Goal: Navigation & Orientation: Go to known website

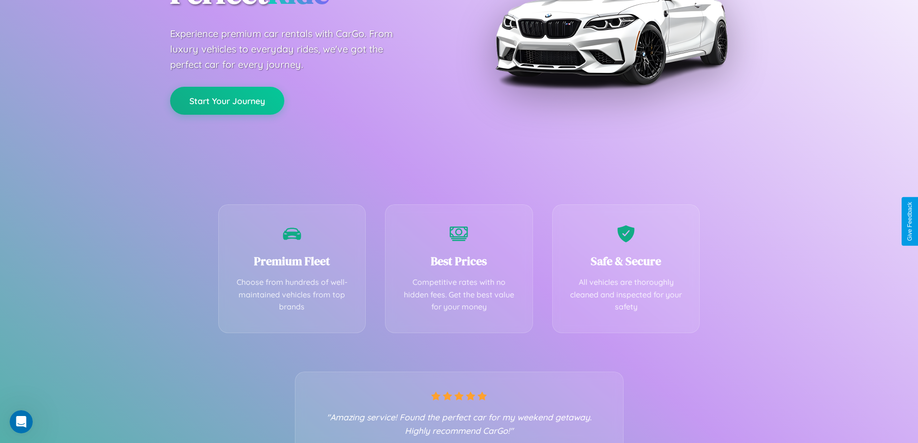
scroll to position [190, 0]
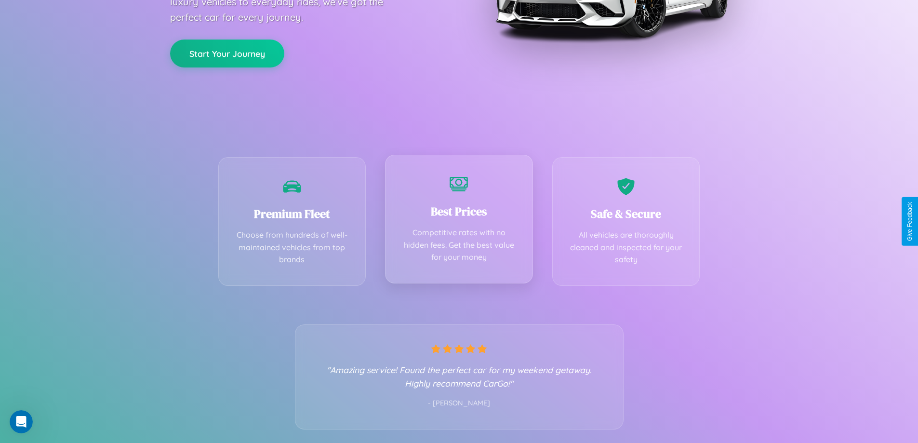
click at [459, 221] on div "Best Prices Competitive rates with no hidden fees. Get the best value for your …" at bounding box center [459, 219] width 148 height 129
click at [227, 53] on button "Start Your Journey" at bounding box center [227, 53] width 114 height 28
click at [227, 52] on button "Start Your Journey" at bounding box center [227, 53] width 114 height 28
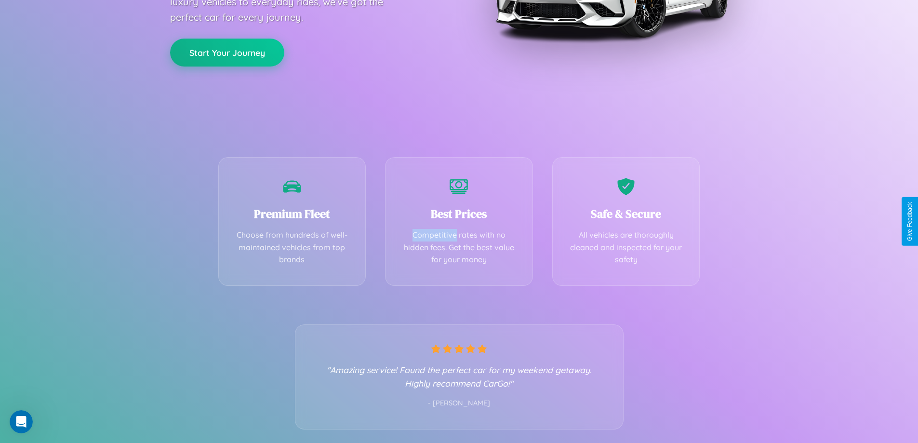
click at [227, 52] on button "Start Your Journey" at bounding box center [227, 53] width 114 height 28
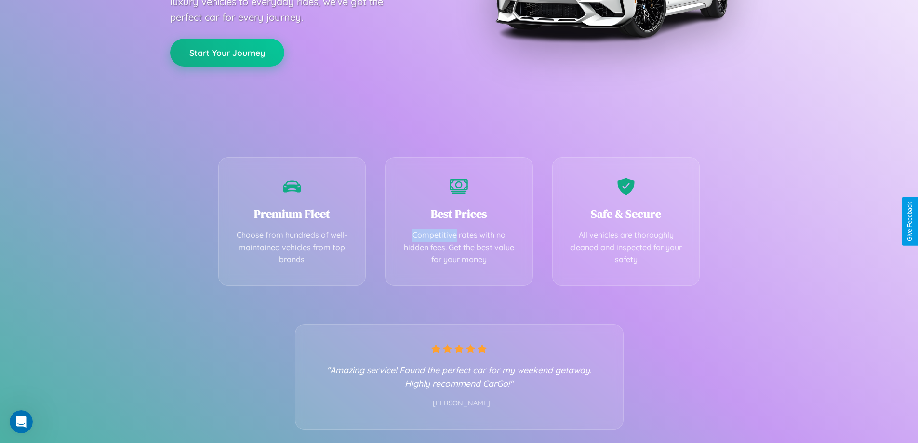
click at [227, 52] on button "Start Your Journey" at bounding box center [227, 53] width 114 height 28
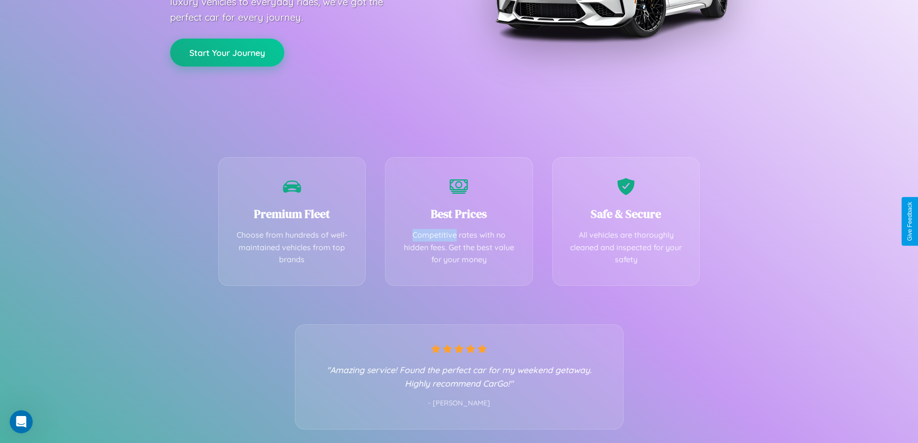
click at [227, 52] on button "Start Your Journey" at bounding box center [227, 53] width 114 height 28
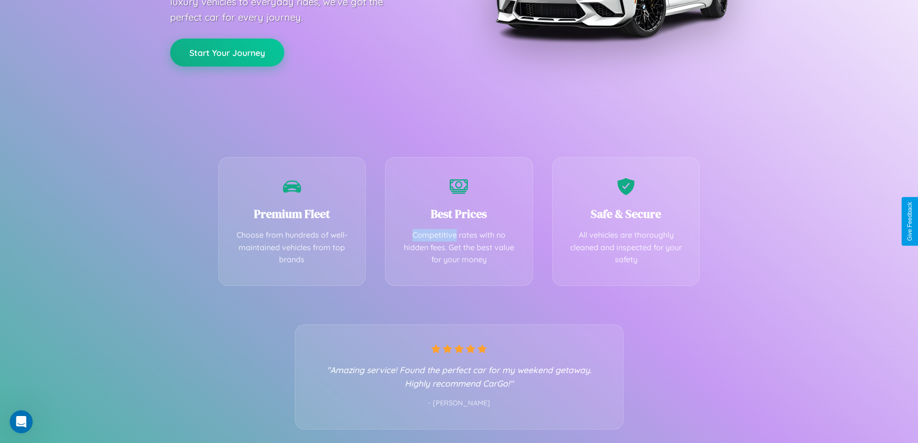
click at [227, 52] on button "Start Your Journey" at bounding box center [227, 53] width 114 height 28
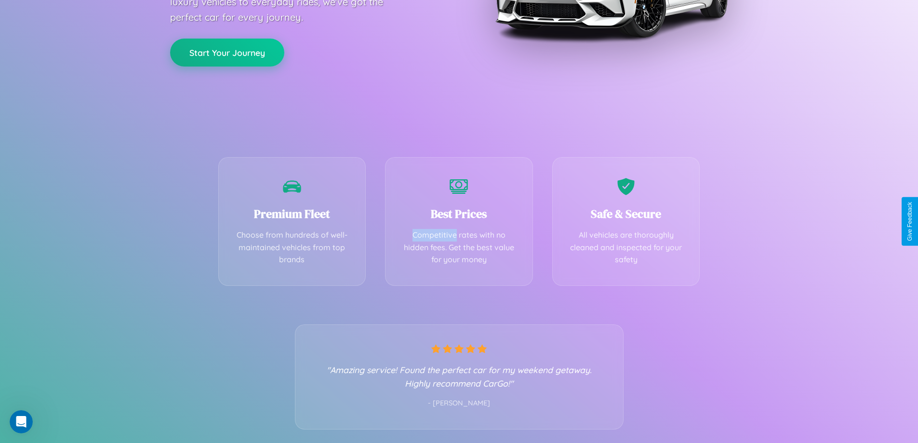
click at [227, 52] on button "Start Your Journey" at bounding box center [227, 53] width 114 height 28
